Goal: Information Seeking & Learning: Learn about a topic

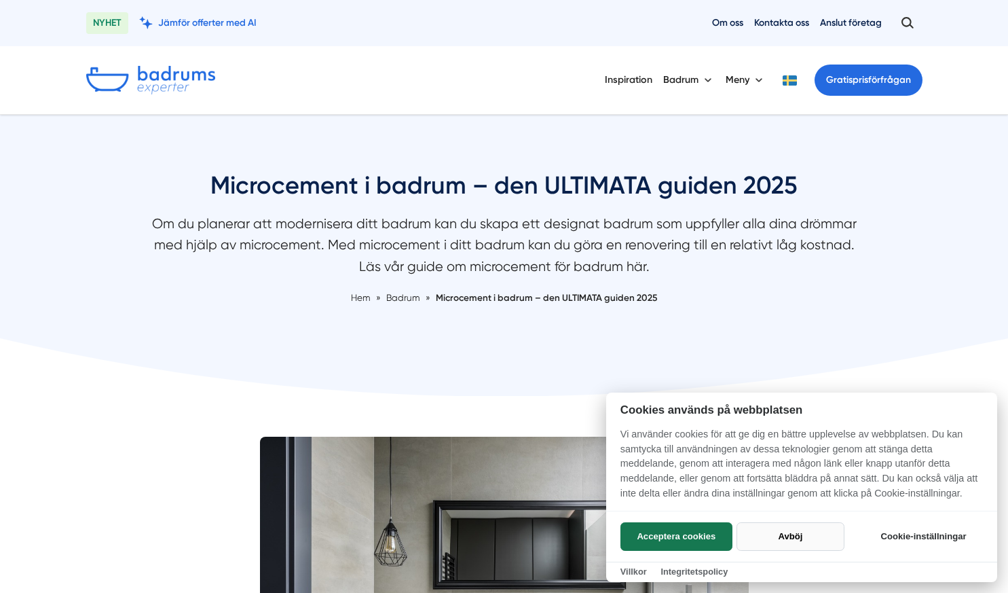
click at [769, 525] on button "Avböj" at bounding box center [791, 536] width 108 height 29
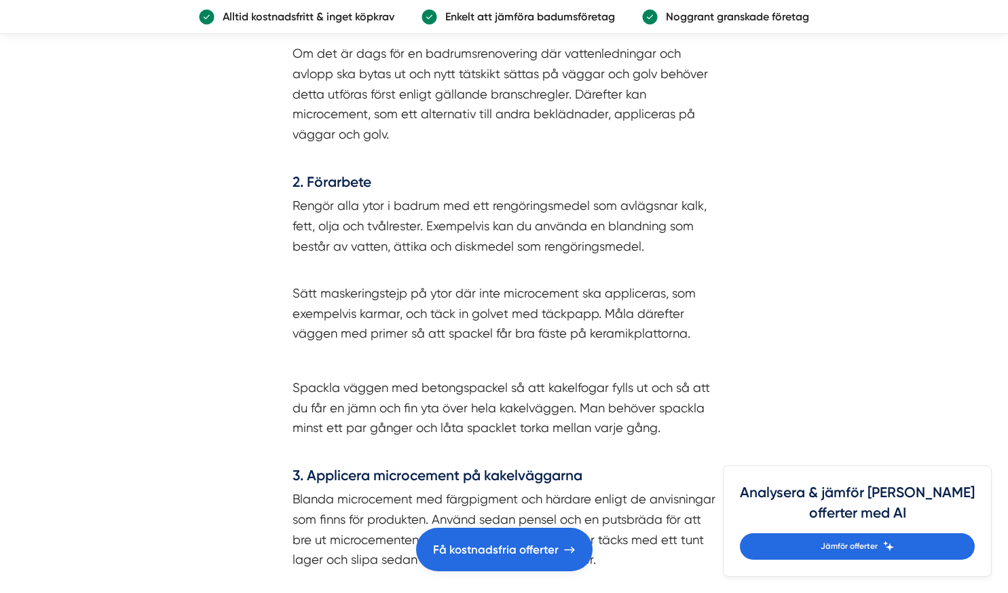
scroll to position [3676, 0]
click at [614, 522] on p "Blanda microcement med färgpigment och härdare enligt de anvisningar som finns …" at bounding box center [505, 528] width 424 height 81
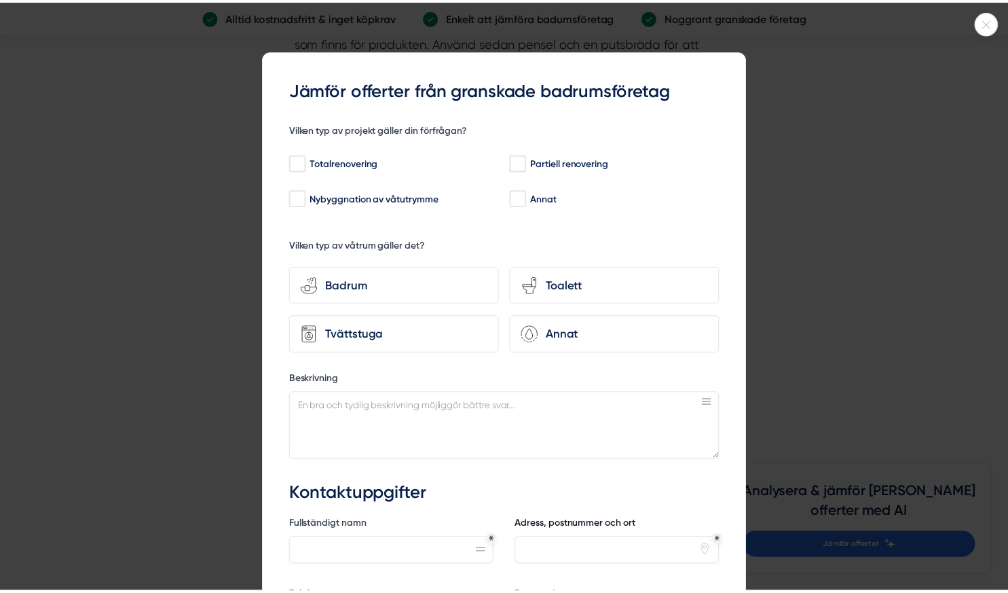
scroll to position [217, 0]
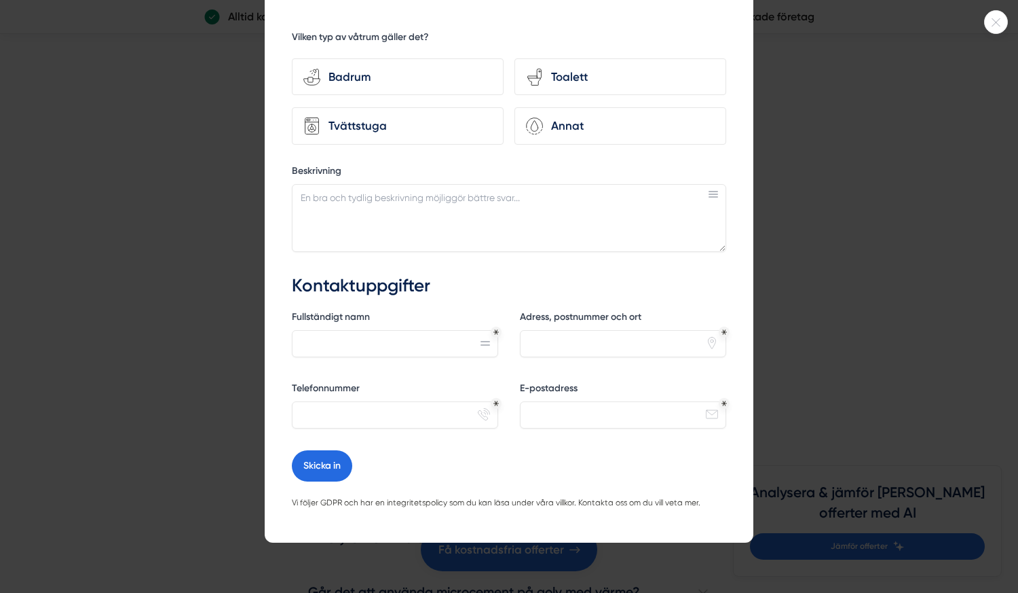
click at [996, 30] on div at bounding box center [996, 22] width 24 height 24
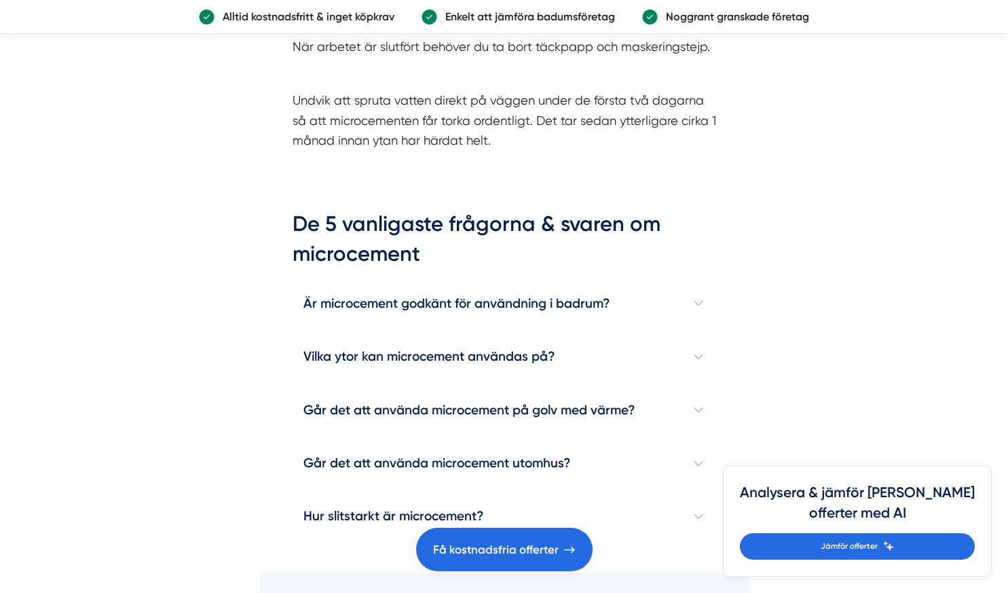
scroll to position [4334, 0]
click at [699, 284] on h4 "Är microcement godkänt för användning i badrum?" at bounding box center [505, 302] width 424 height 53
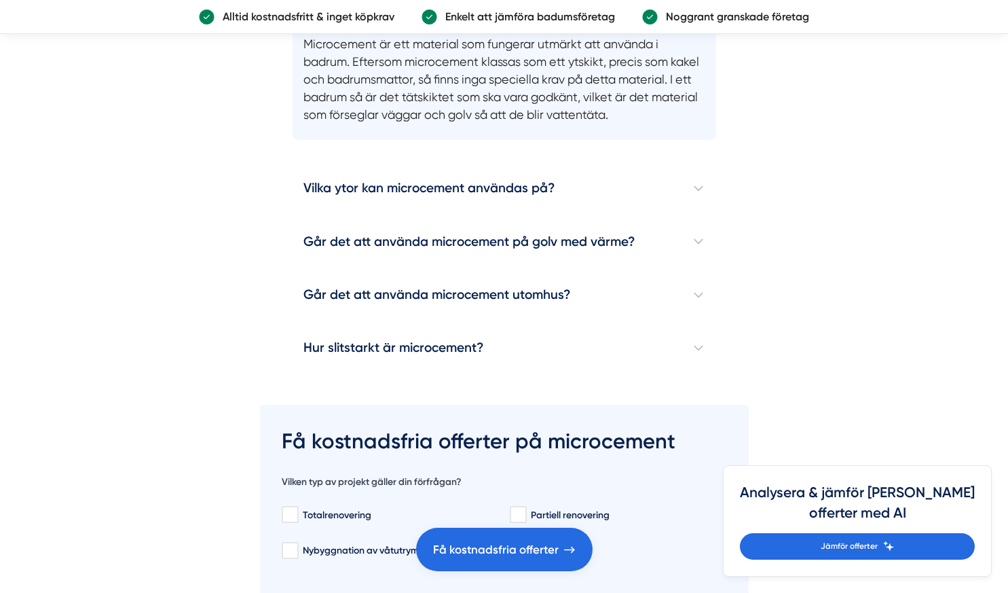
scroll to position [4639, 0]
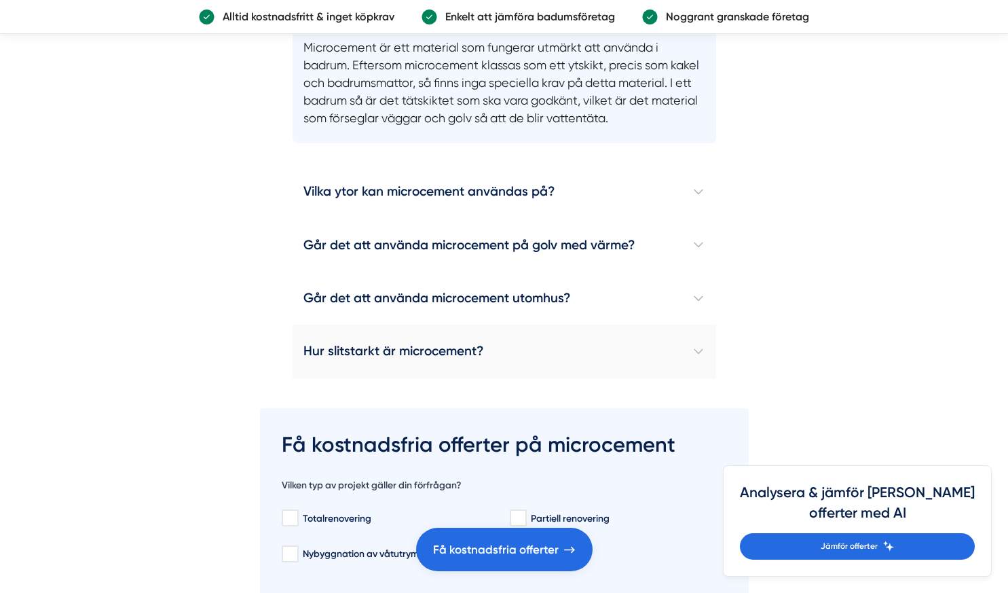
click at [699, 348] on h4 "Hur slitstarkt är microcement?" at bounding box center [505, 351] width 424 height 53
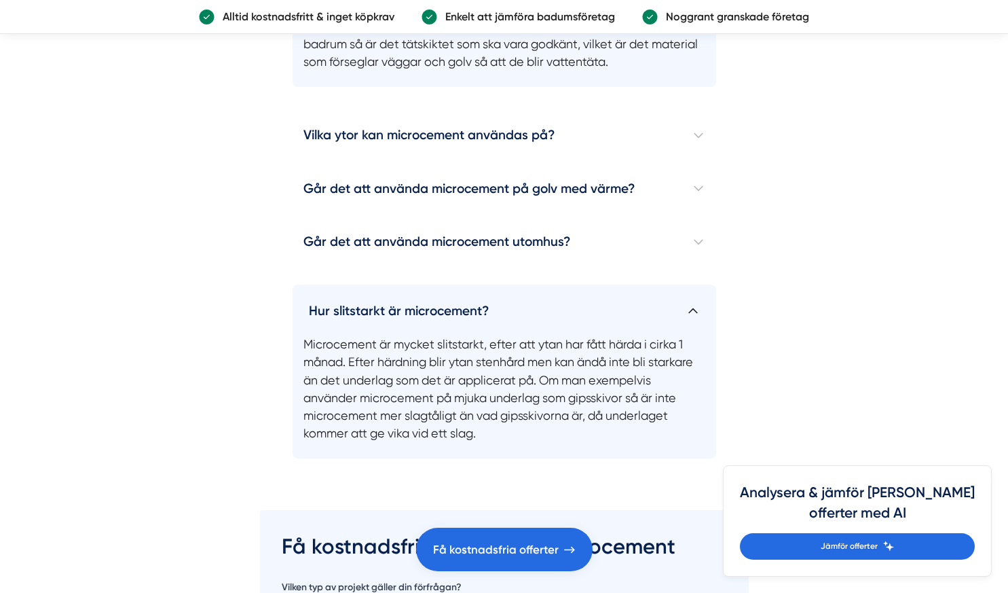
scroll to position [4689, 0]
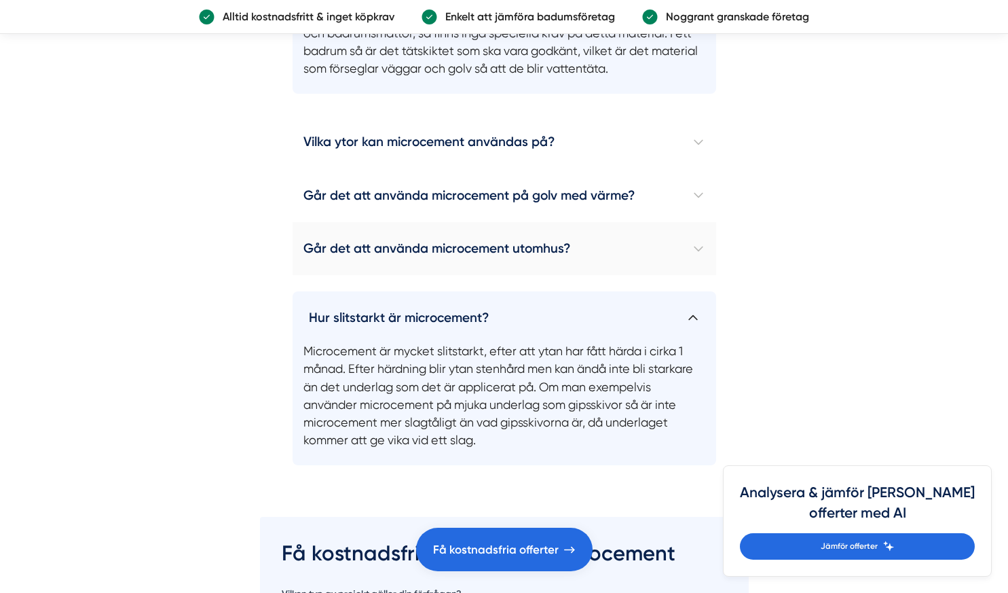
click at [642, 240] on h4 "Går det att använda microcement utomhus?" at bounding box center [505, 248] width 424 height 53
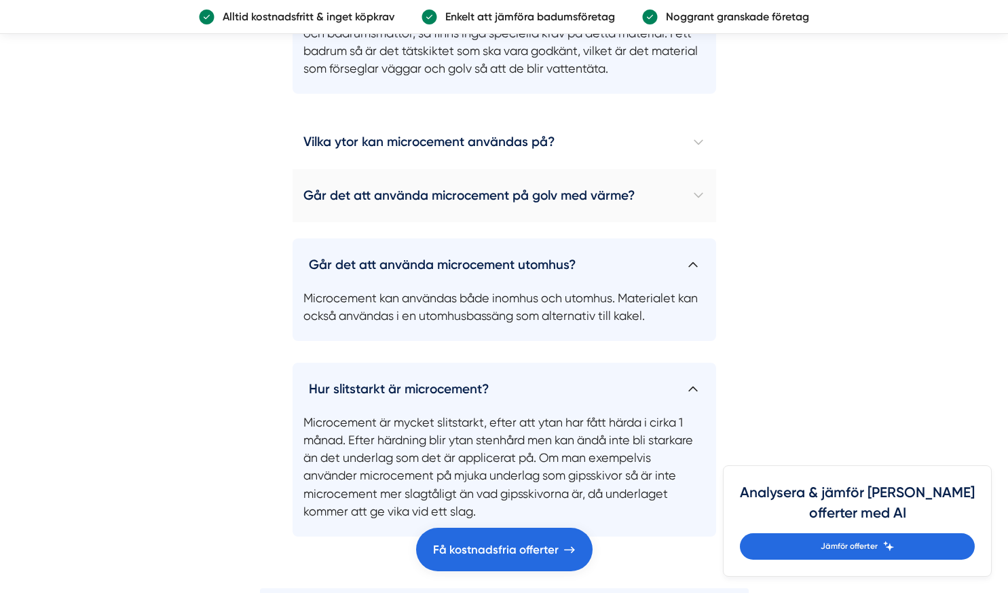
click at [642, 173] on h4 "Går det att använda microcement på golv med värme?" at bounding box center [505, 195] width 424 height 53
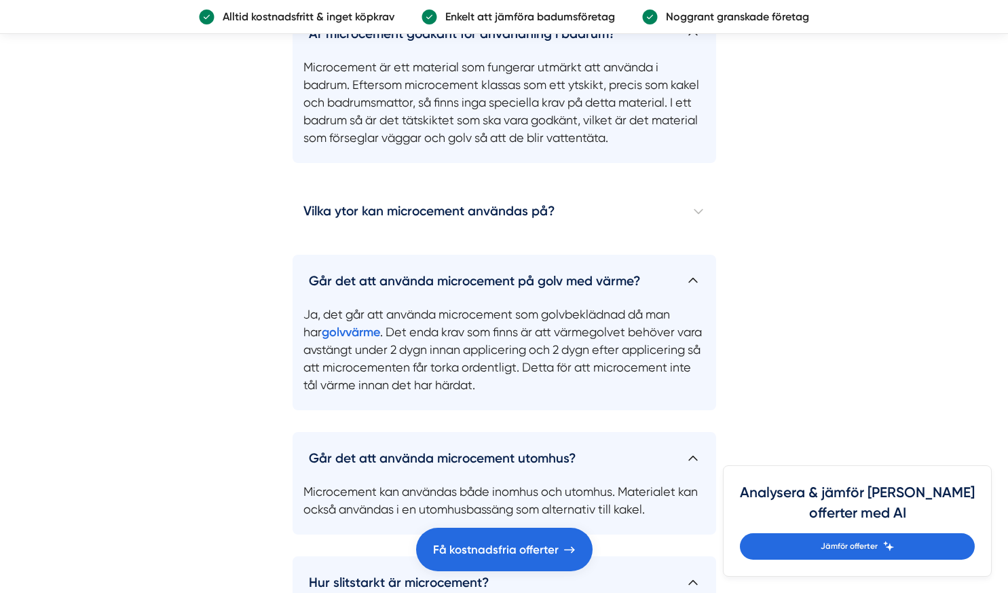
scroll to position [4619, 0]
click at [451, 186] on h4 "Vilka ytor kan microcement användas på?" at bounding box center [505, 211] width 424 height 53
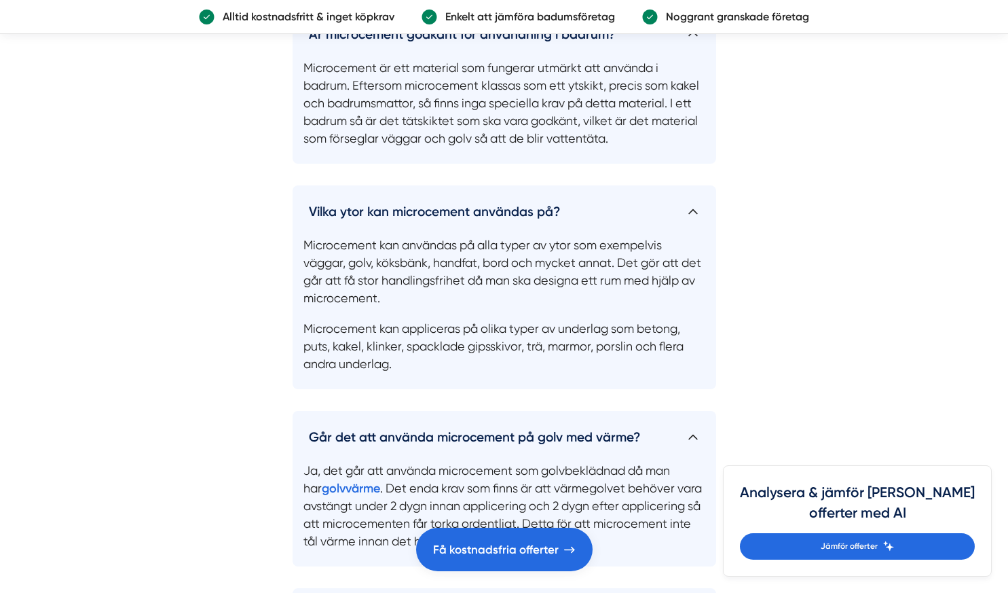
click at [462, 186] on h4 "Vilka ytor kan microcement användas på?" at bounding box center [505, 205] width 424 height 41
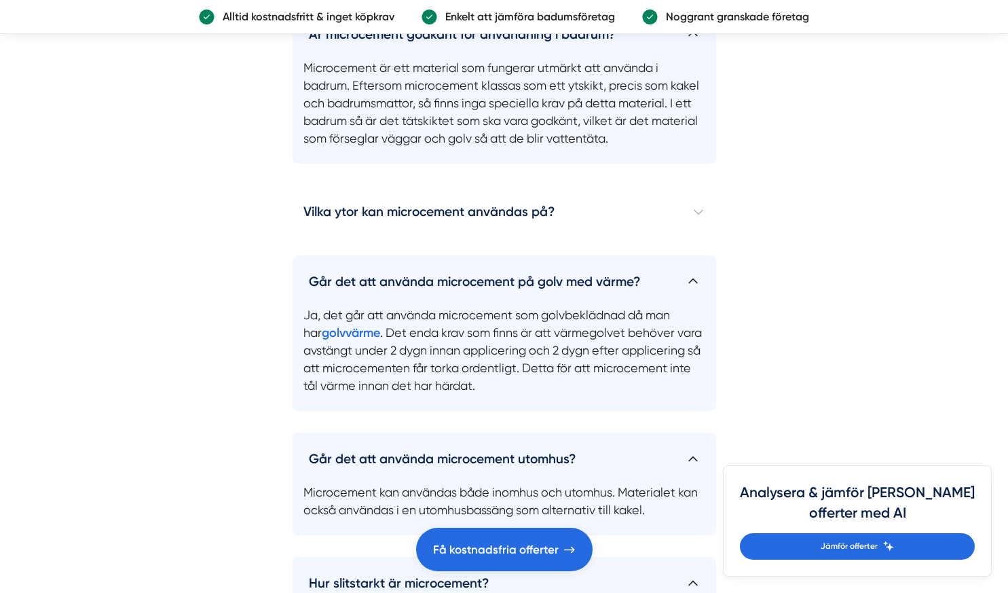
click at [542, 256] on h4 "Går det att använda microcement på golv med värme?" at bounding box center [505, 275] width 424 height 41
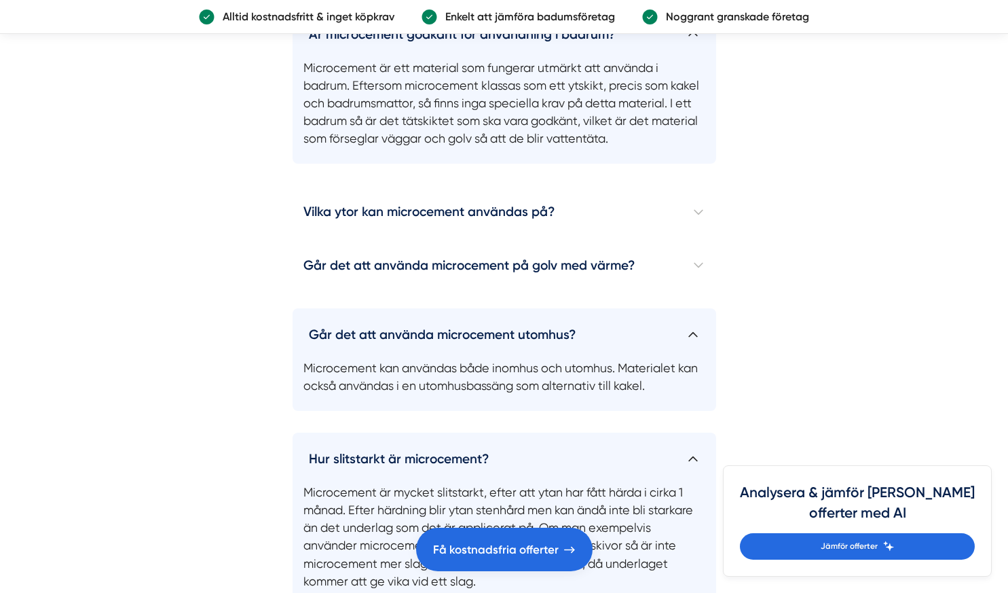
click at [559, 308] on h4 "Går det att använda microcement utomhus?" at bounding box center [505, 328] width 424 height 41
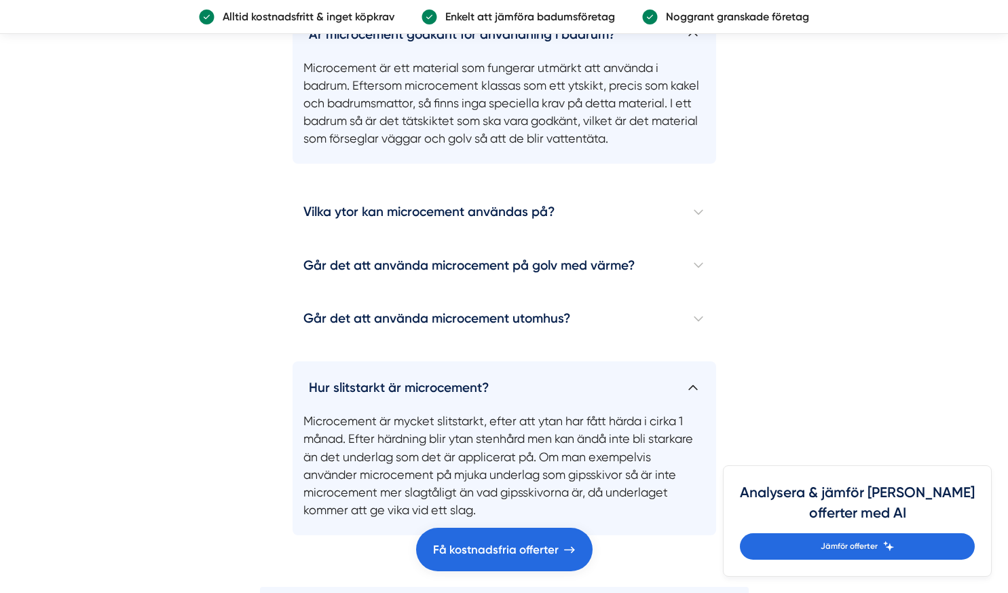
click at [585, 369] on h4 "Hur slitstarkt är microcement?" at bounding box center [505, 381] width 424 height 41
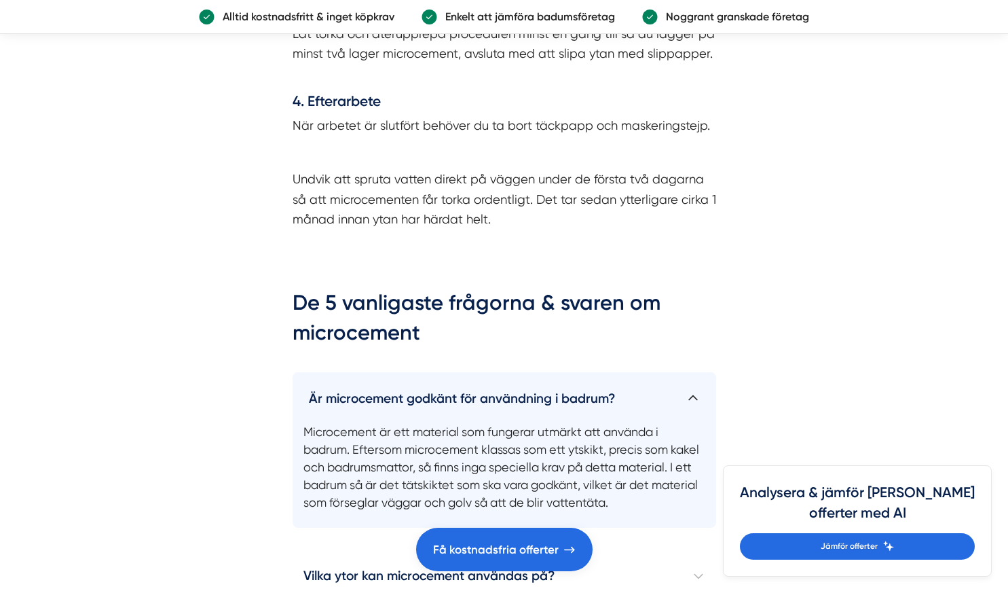
scroll to position [4250, 0]
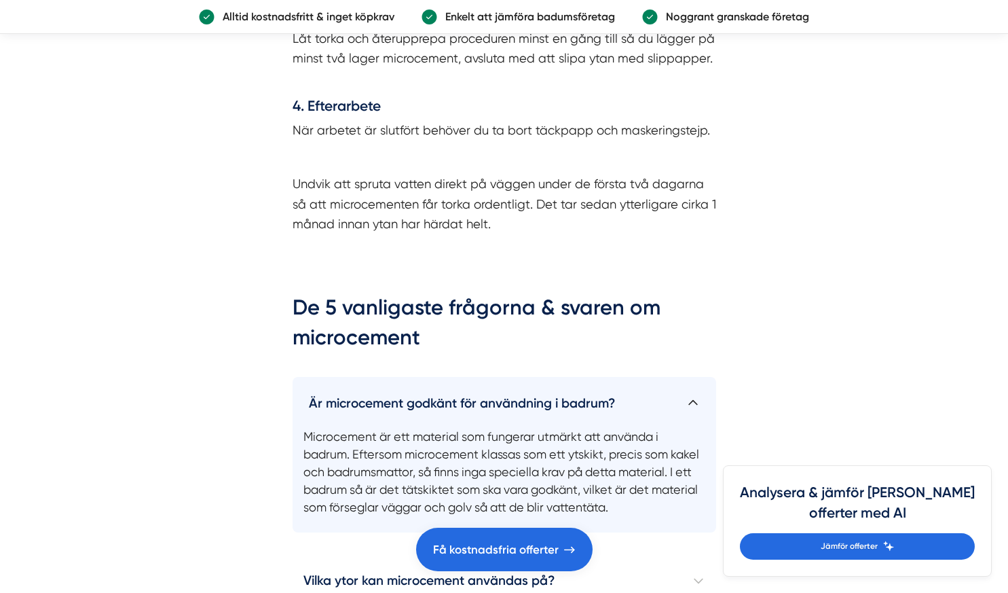
click at [585, 377] on h4 "Är microcement godkänt för användning i badrum?" at bounding box center [505, 397] width 424 height 41
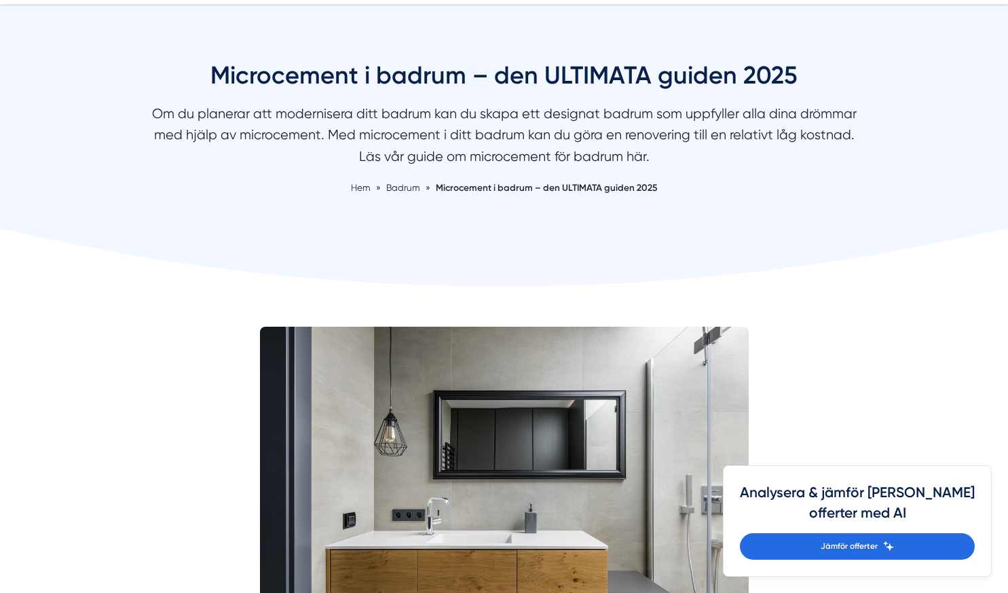
scroll to position [0, 0]
